Goal: Navigation & Orientation: Find specific page/section

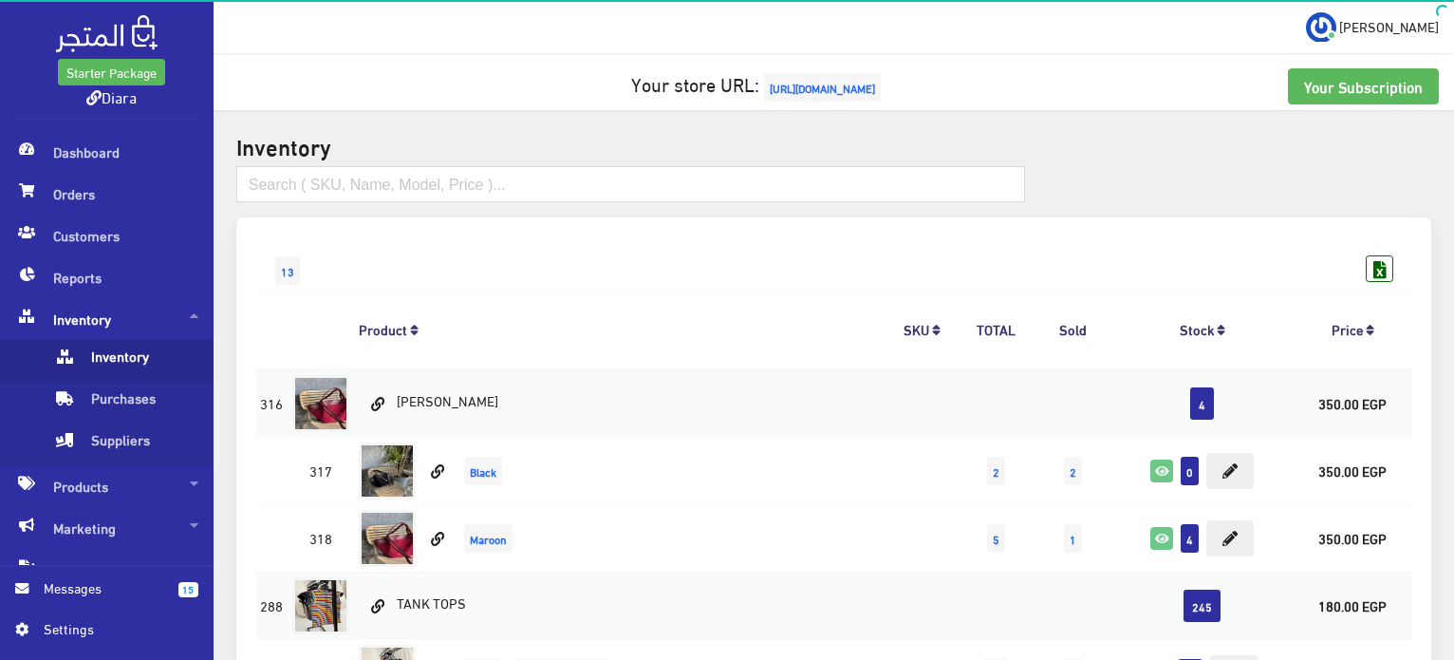
scroll to position [10365, 0]
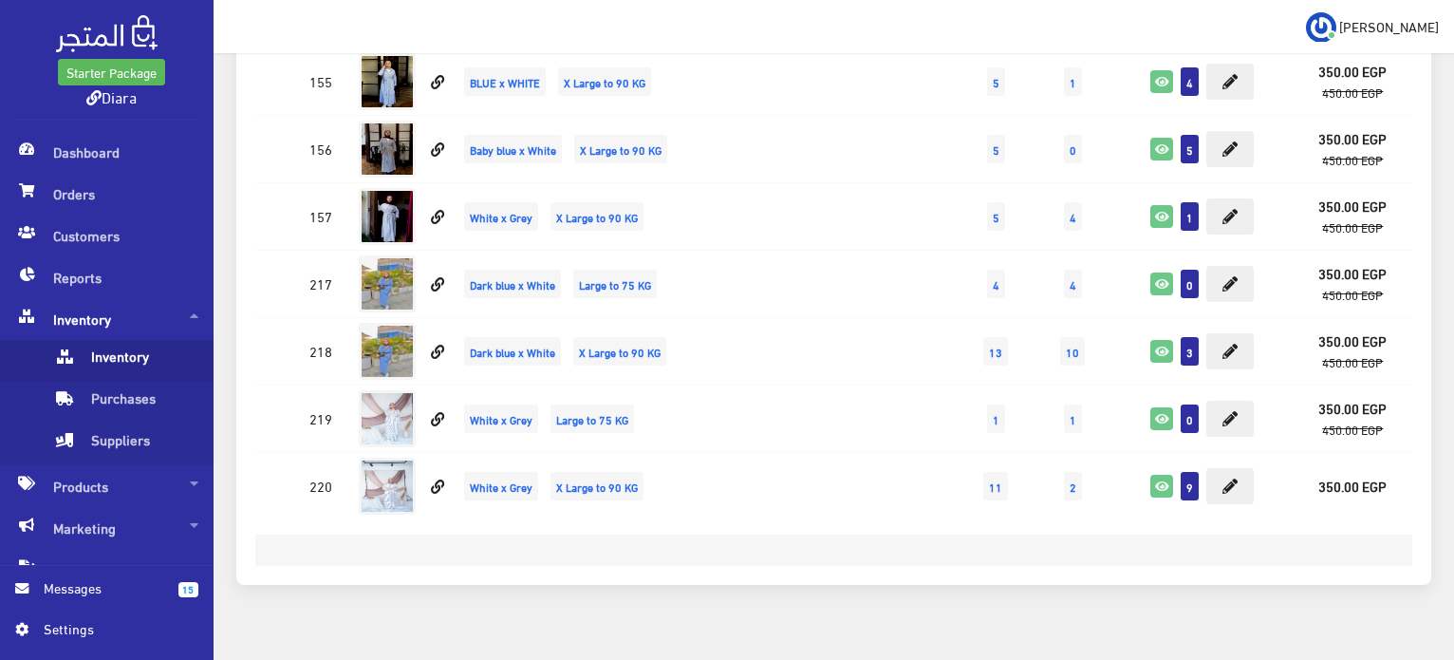
click at [152, 34] on img at bounding box center [107, 33] width 102 height 37
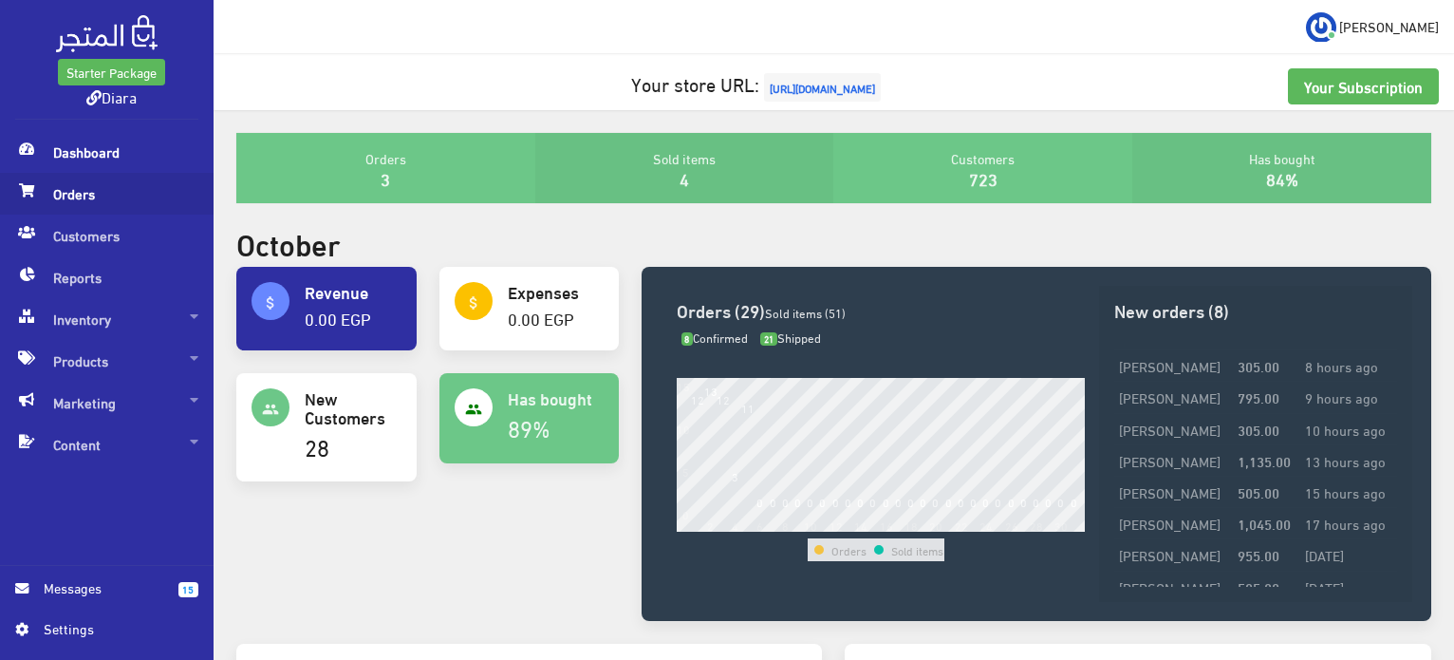
click at [84, 208] on span "Orders" at bounding box center [106, 194] width 183 height 42
